Goal: Check status: Check status

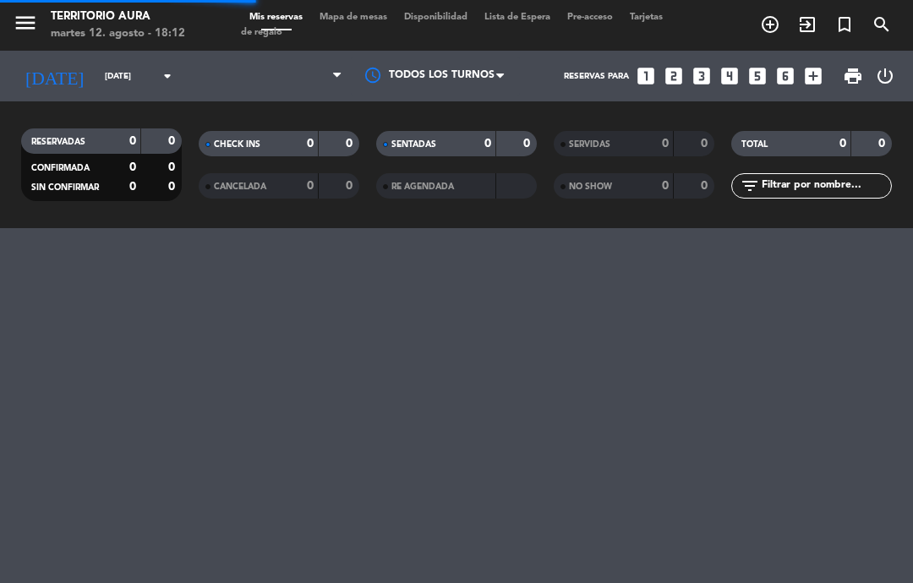
select select "es"
select select "dinner"
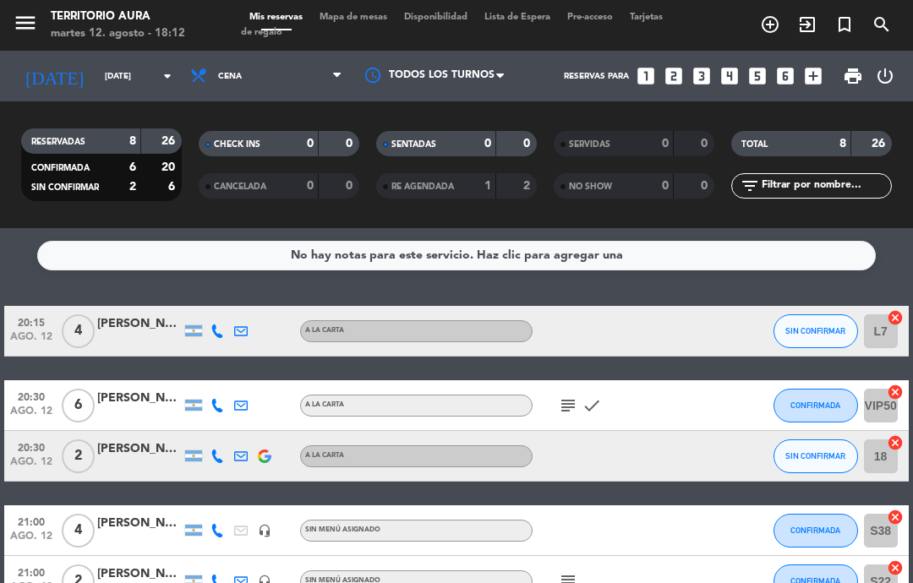
scroll to position [-3, 0]
click at [108, 77] on input "[DATE]" at bounding box center [154, 76] width 116 height 26
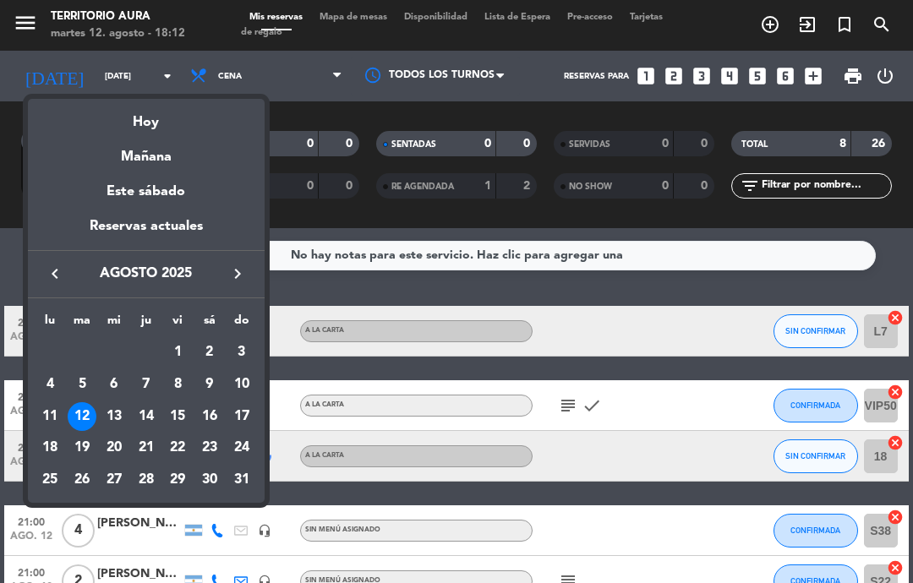
scroll to position [0, 0]
click at [190, 422] on div "15" at bounding box center [177, 416] width 29 height 29
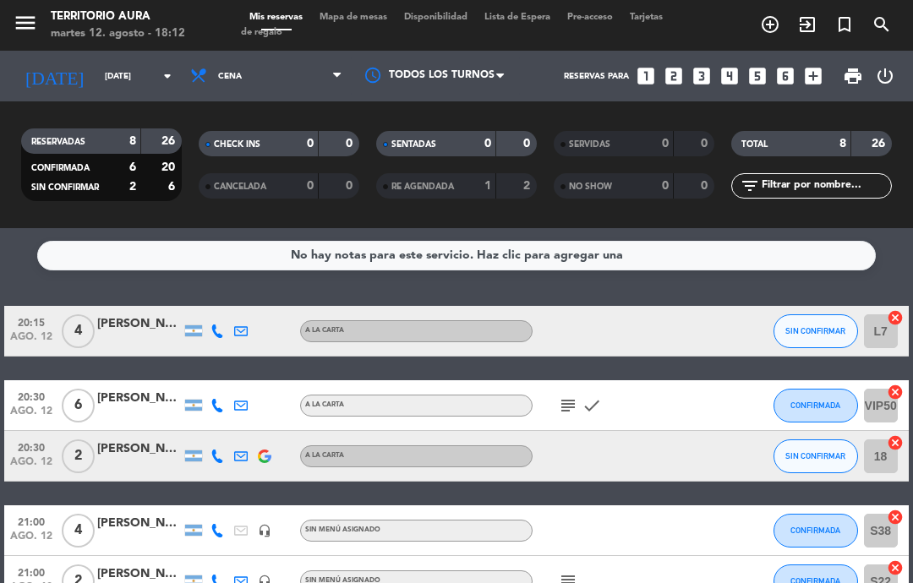
type input "vie. 15 ago."
select select "dinner"
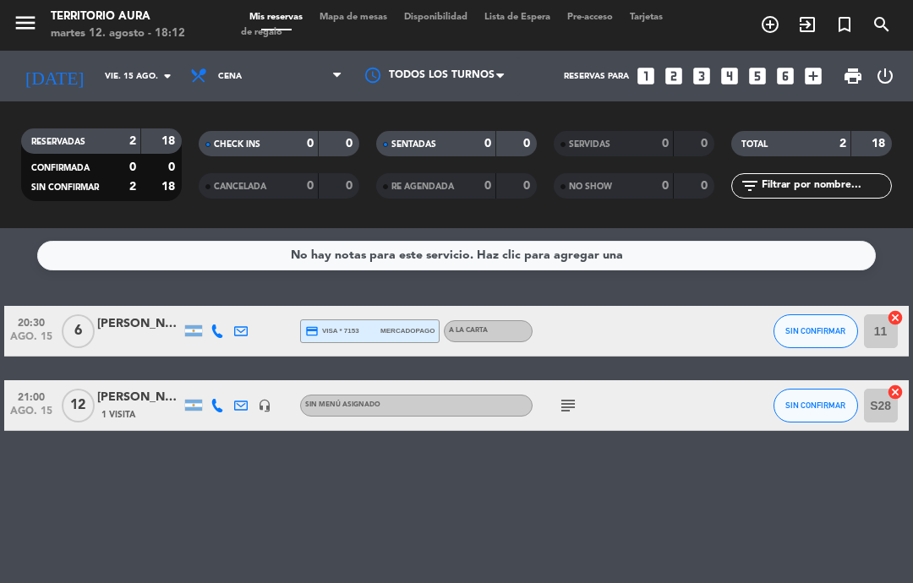
click at [554, 412] on div "subject" at bounding box center [604, 405] width 142 height 50
click at [574, 402] on icon "subject" at bounding box center [568, 406] width 20 height 20
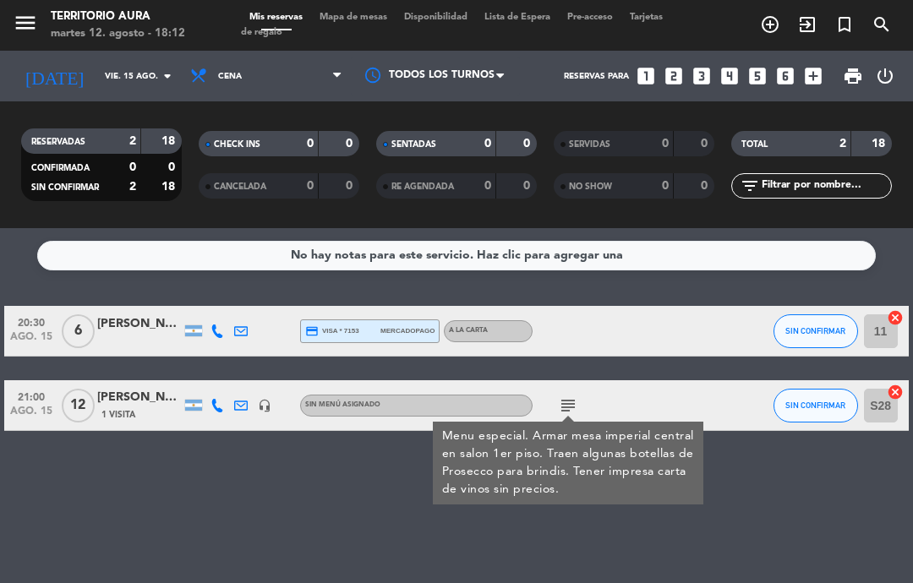
click at [148, 63] on input "vie. 15 ago." at bounding box center [154, 76] width 116 height 26
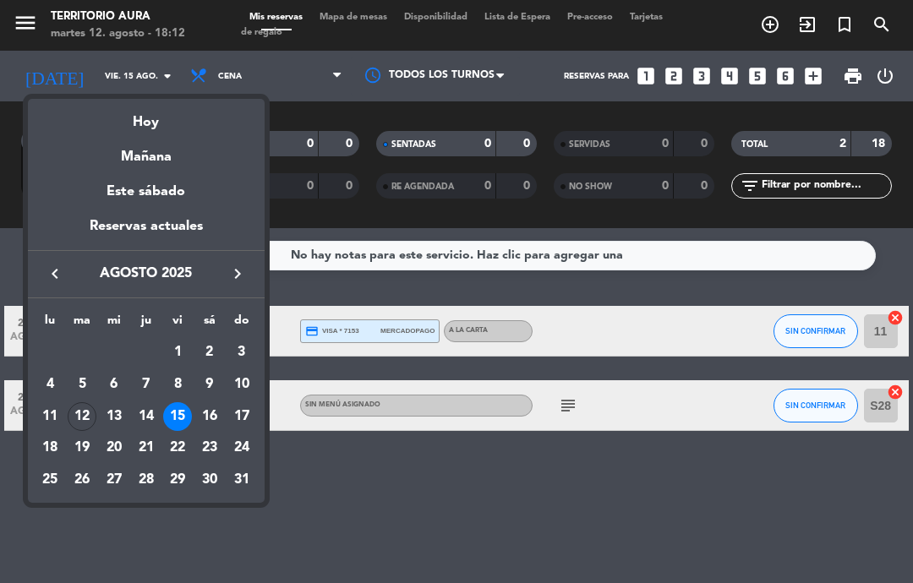
click at [152, 411] on div "14" at bounding box center [146, 416] width 29 height 29
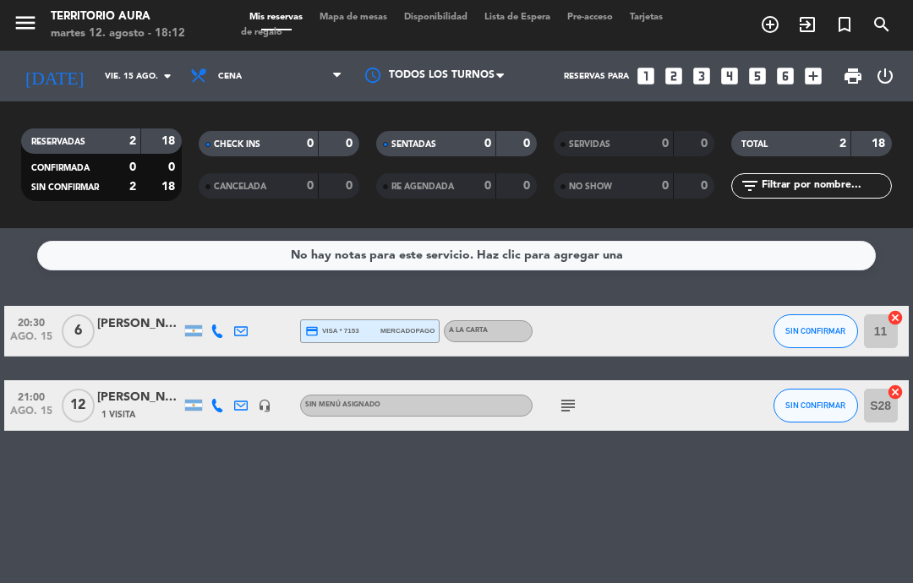
type input "jue. 14 ago."
select select "dinner"
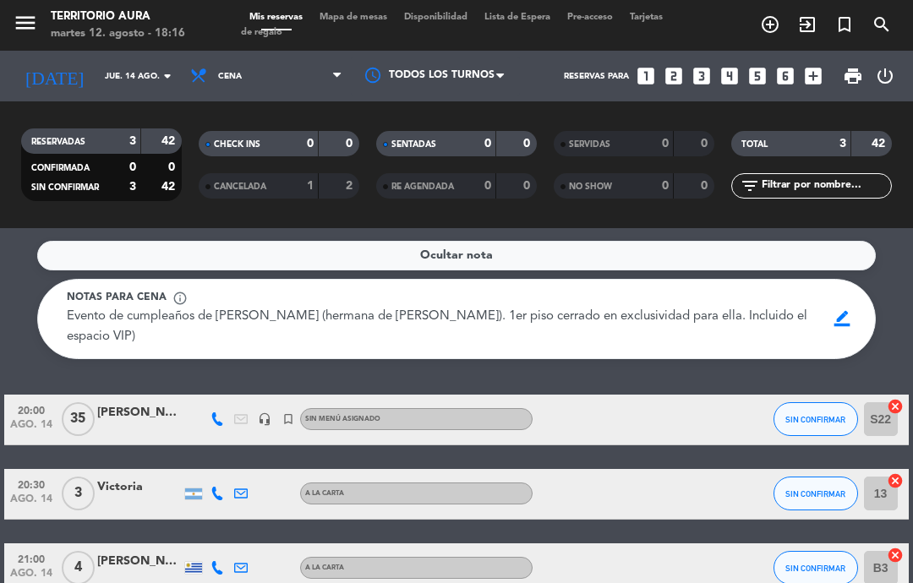
click at [138, 74] on input "jue. 14 ago." at bounding box center [154, 76] width 116 height 26
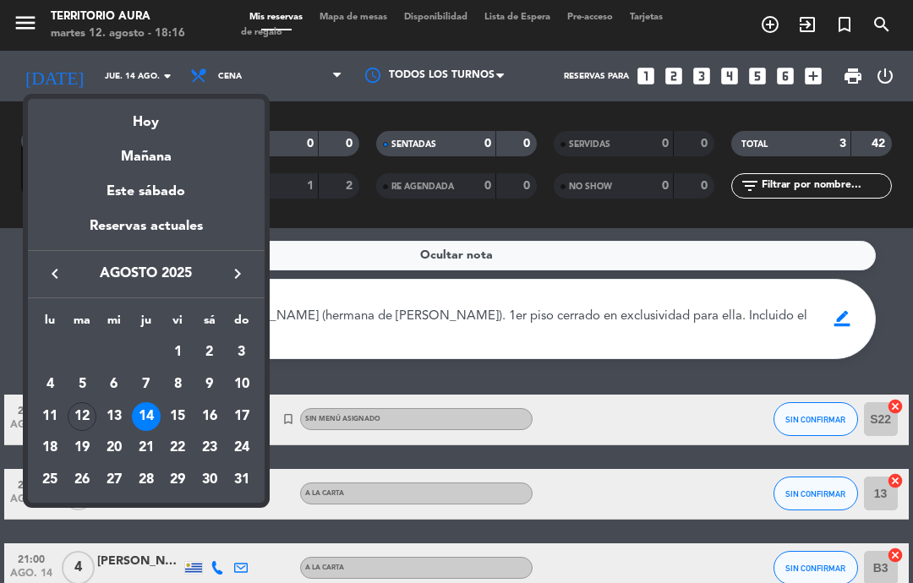
click at [198, 123] on div "Hoy" at bounding box center [146, 116] width 237 height 35
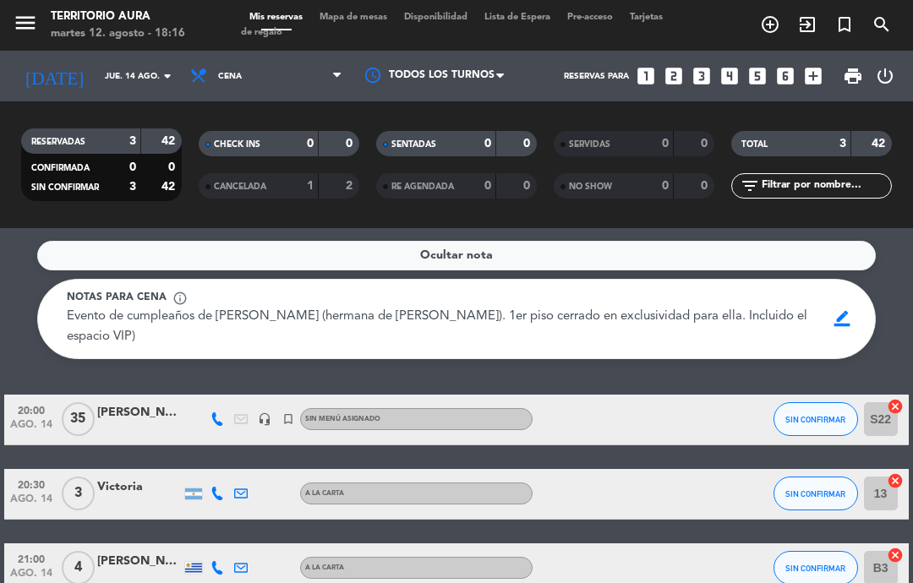
type input "[DATE]"
select select "dinner"
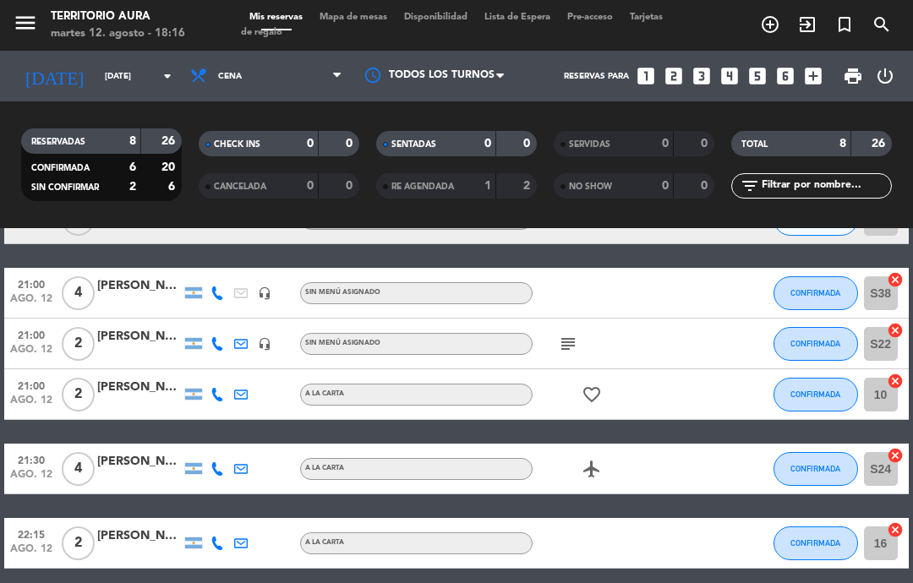
scroll to position [239, 0]
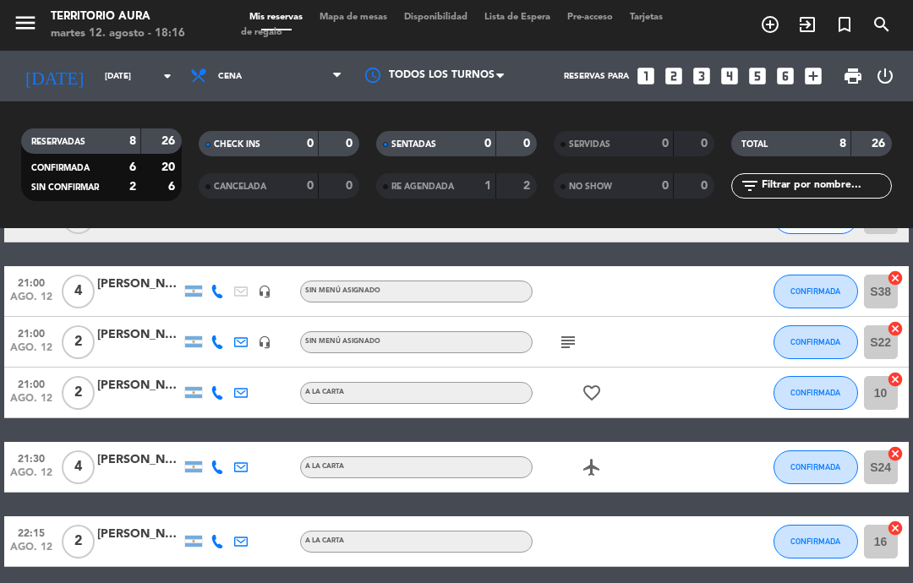
click at [559, 337] on icon "subject" at bounding box center [568, 342] width 20 height 20
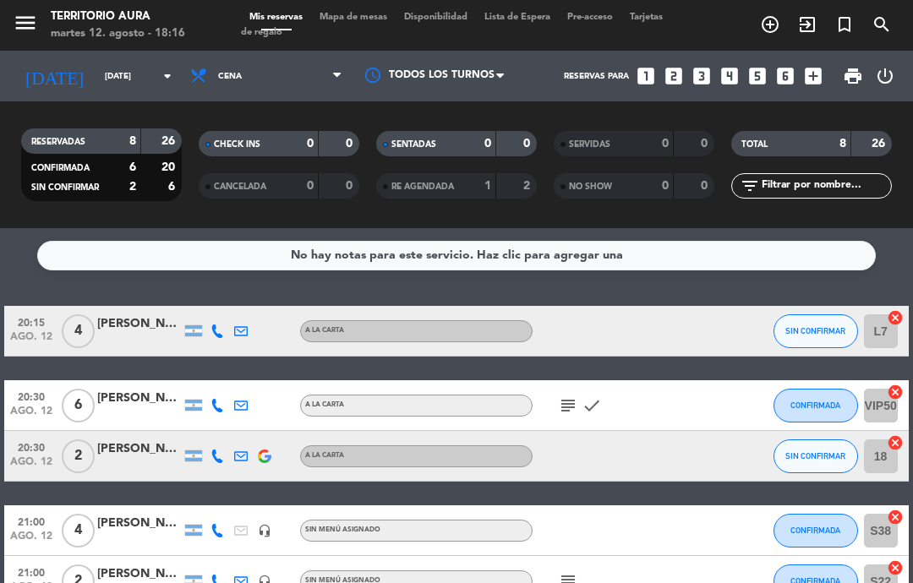
scroll to position [0, 0]
click at [561, 413] on icon "subject" at bounding box center [568, 406] width 20 height 20
click at [709, 363] on div "20:15 [DATE] 4 [PERSON_NAME] A LA CARTA SIN CONFIRMAR L7 cancel 20:30 [DATE] 6 …" at bounding box center [456, 556] width 904 height 500
select select "dinner"
